Goal: Use online tool/utility: Utilize a website feature to perform a specific function

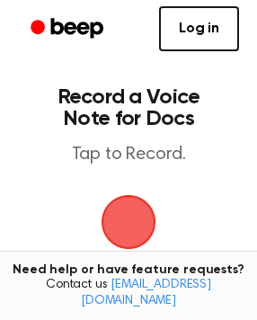
click at [113, 214] on span "button" at bounding box center [128, 222] width 50 height 50
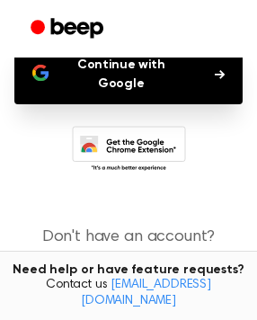
scroll to position [109, 0]
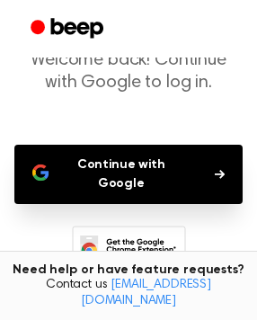
click at [104, 164] on button "Continue with Google" at bounding box center [128, 173] width 228 height 59
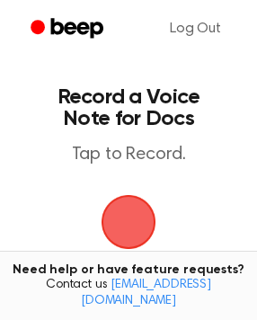
click at [128, 224] on span "button" at bounding box center [128, 222] width 50 height 50
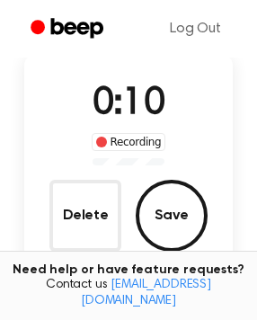
scroll to position [121, 0]
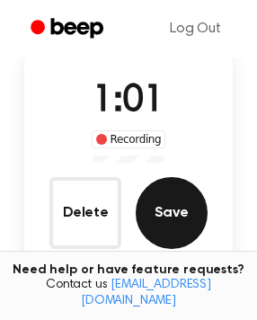
click at [179, 220] on button "Save" at bounding box center [172, 213] width 72 height 72
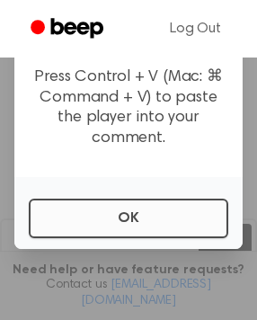
scroll to position [0, 0]
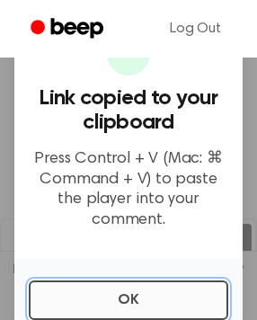
click at [93, 294] on button "OK" at bounding box center [128, 299] width 199 height 39
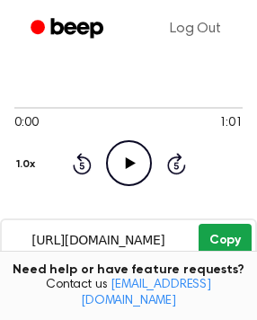
click at [215, 244] on button "Copy" at bounding box center [224, 239] width 53 height 33
